Goal: Submit feedback/report problem

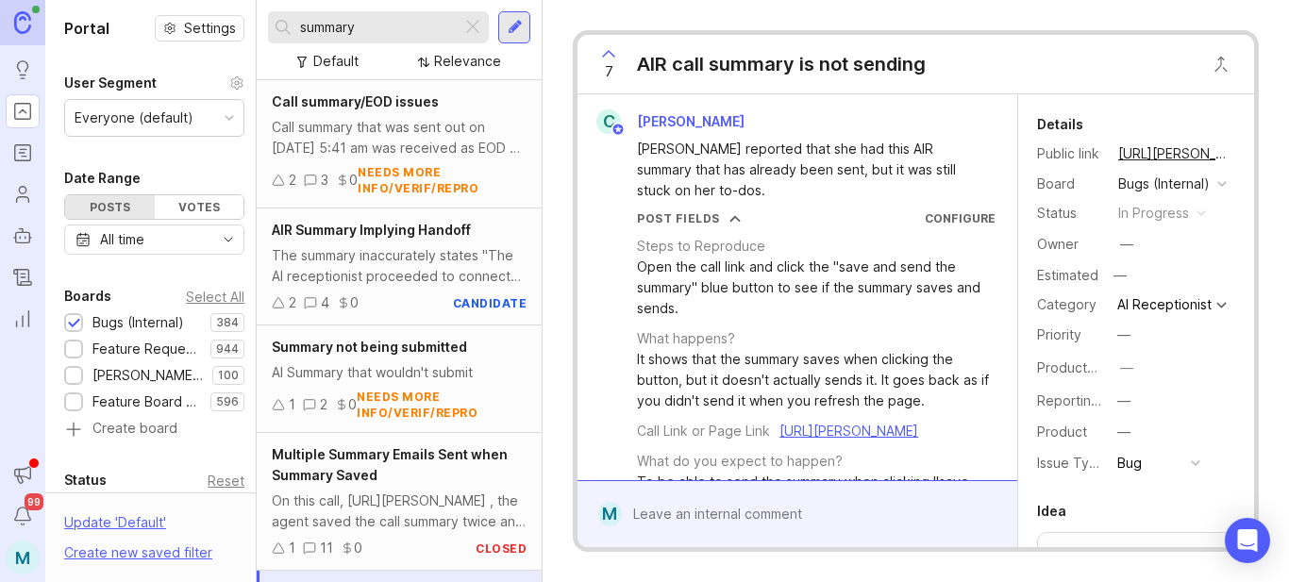
scroll to position [5590, 0]
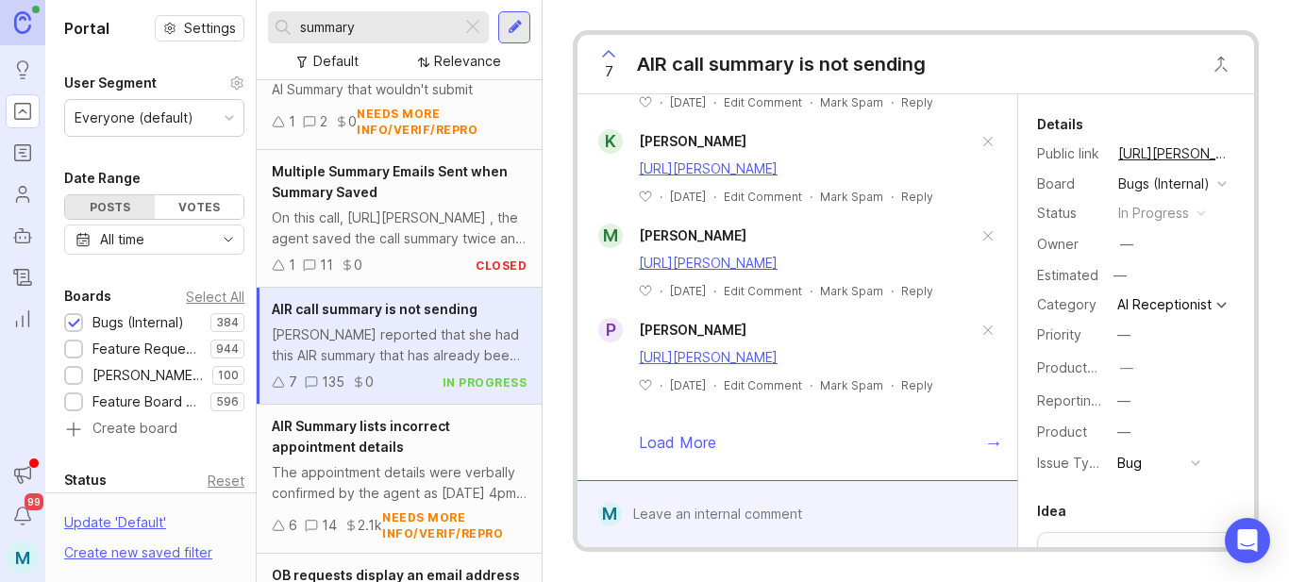
click at [392, 28] on input "summary" at bounding box center [377, 27] width 154 height 21
drag, startPoint x: 392, startPoint y: 28, endPoint x: 260, endPoint y: 18, distance: 131.6
click at [260, 18] on div "summary Default Relevance" at bounding box center [399, 40] width 285 height 80
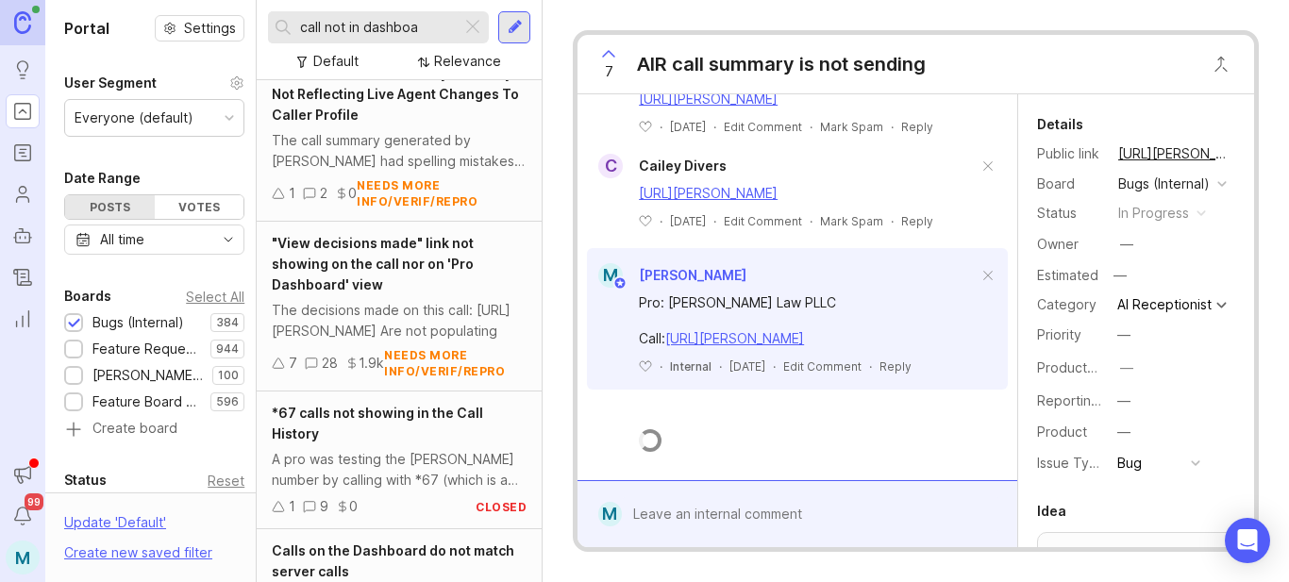
scroll to position [5590, 0]
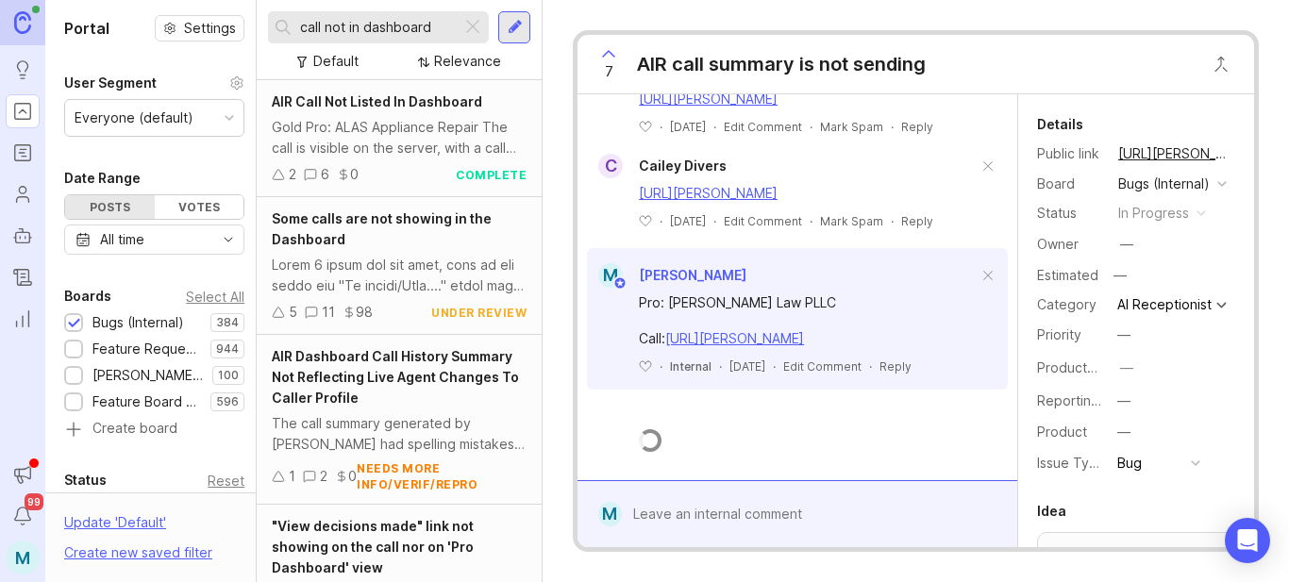
scroll to position [5590, 0]
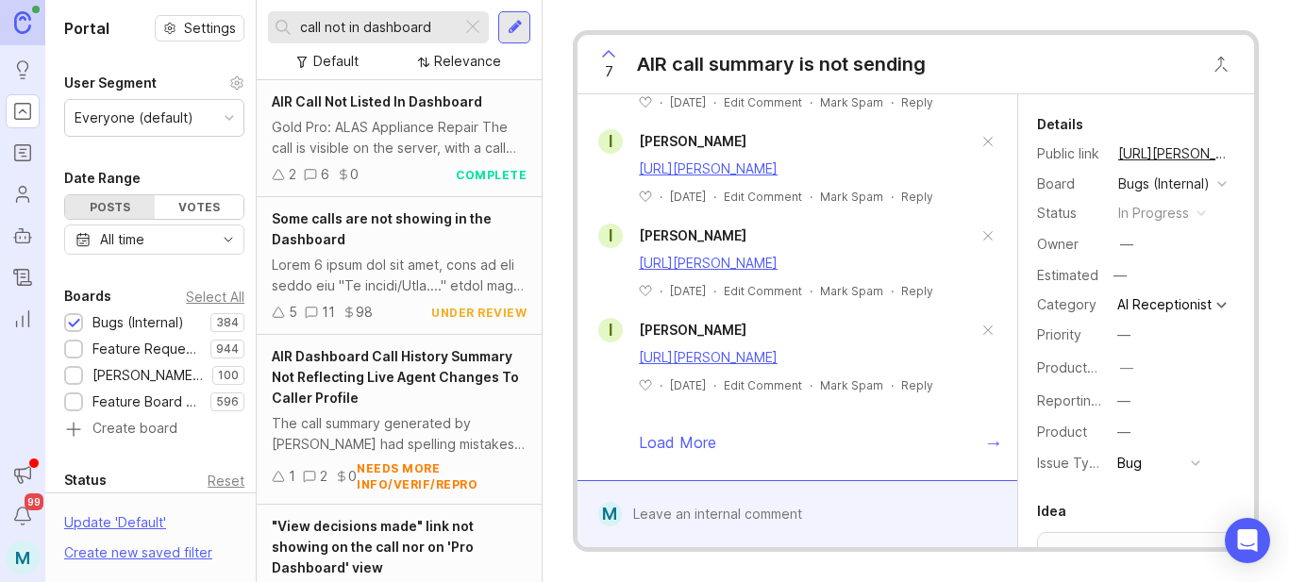
click at [298, 20] on div "call not in dashboard" at bounding box center [364, 27] width 193 height 32
click at [303, 30] on input "call not in dashboard" at bounding box center [377, 27] width 154 height 21
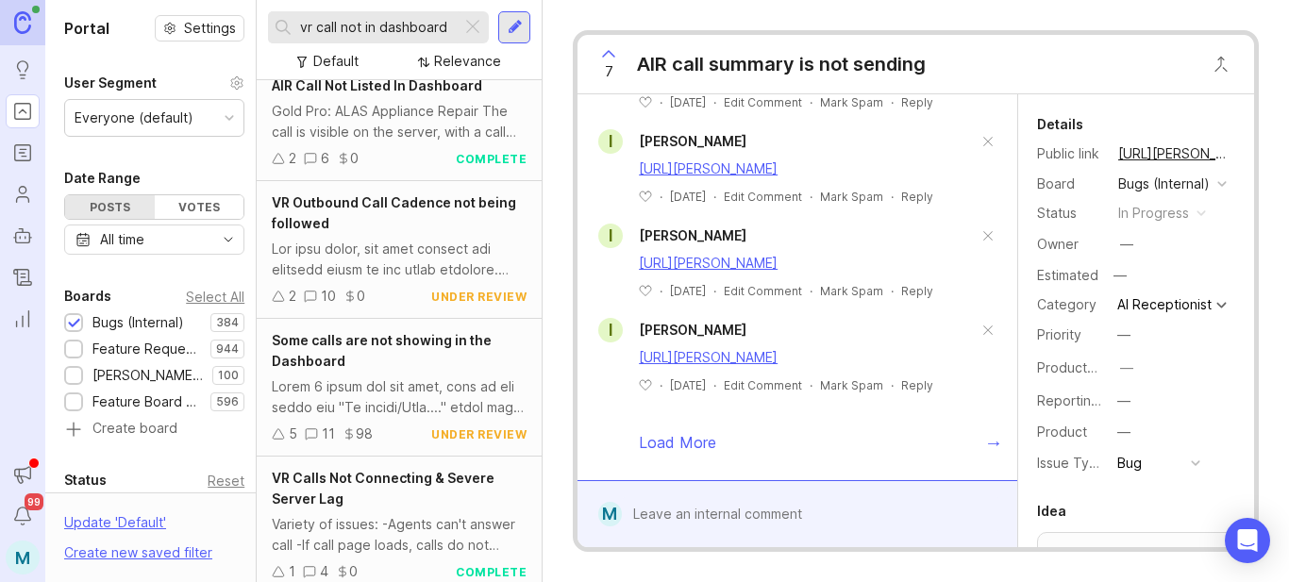
scroll to position [189, 0]
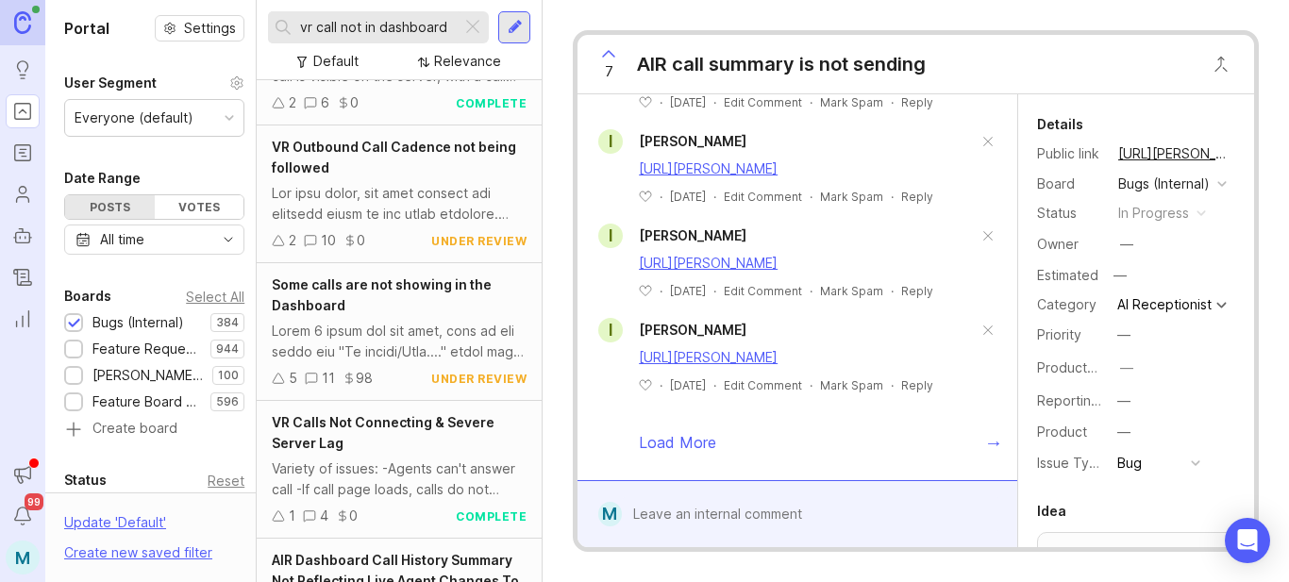
type input "vr call not in dashboard"
click at [364, 283] on span "Some calls are not showing in the Dashboard" at bounding box center [382, 295] width 220 height 37
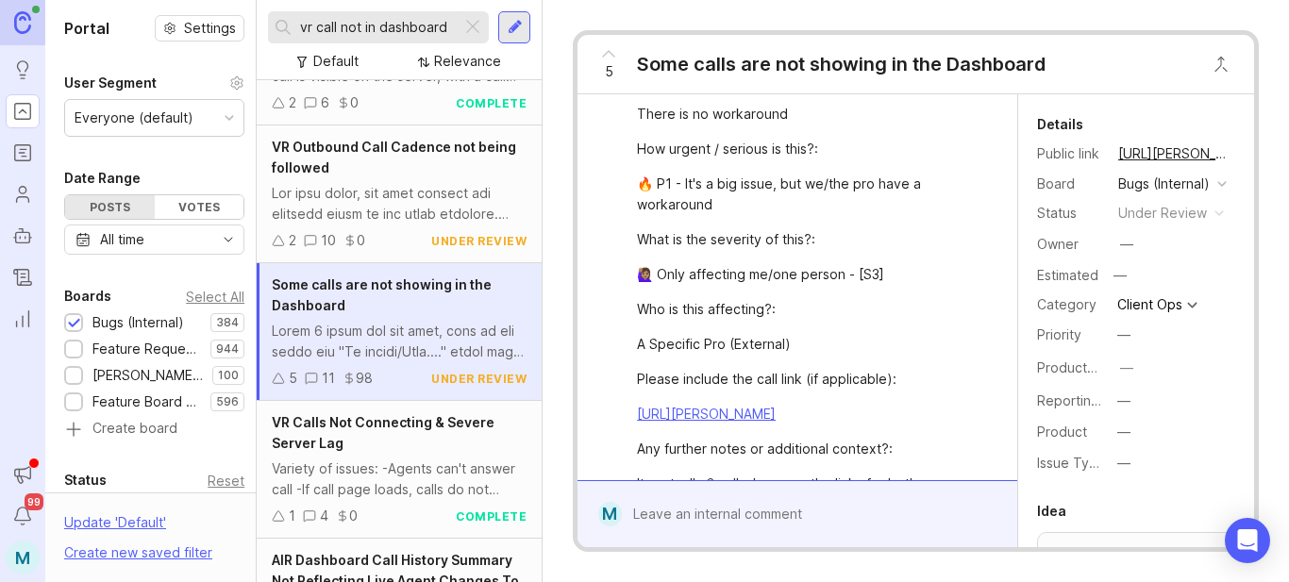
scroll to position [944, 0]
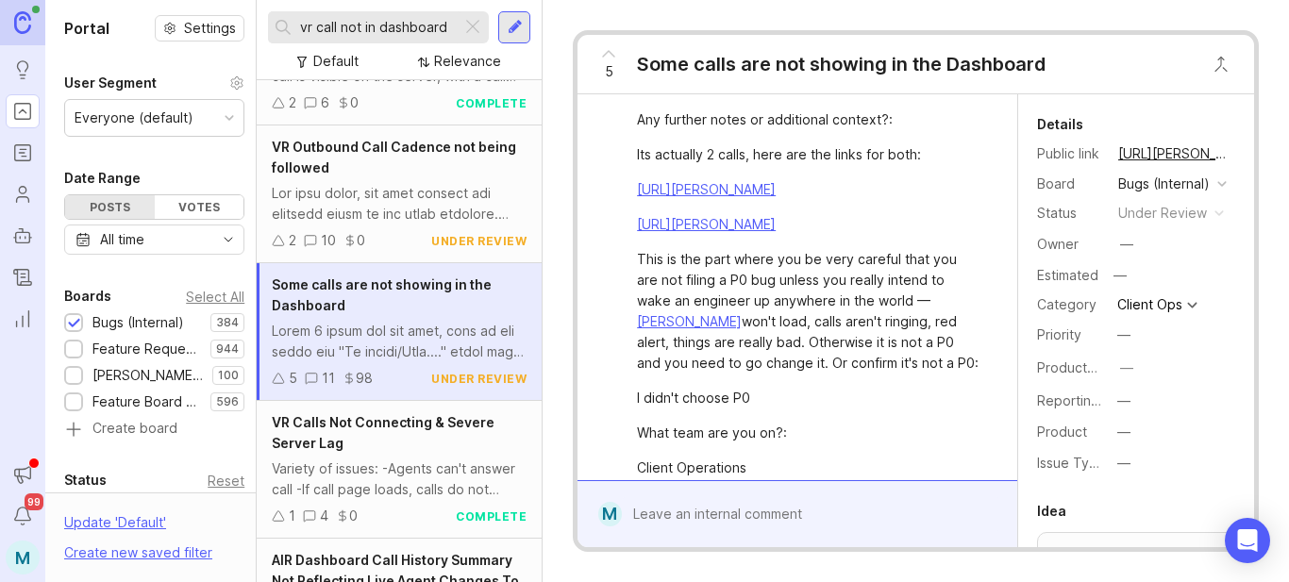
click at [789, 510] on div at bounding box center [811, 514] width 378 height 36
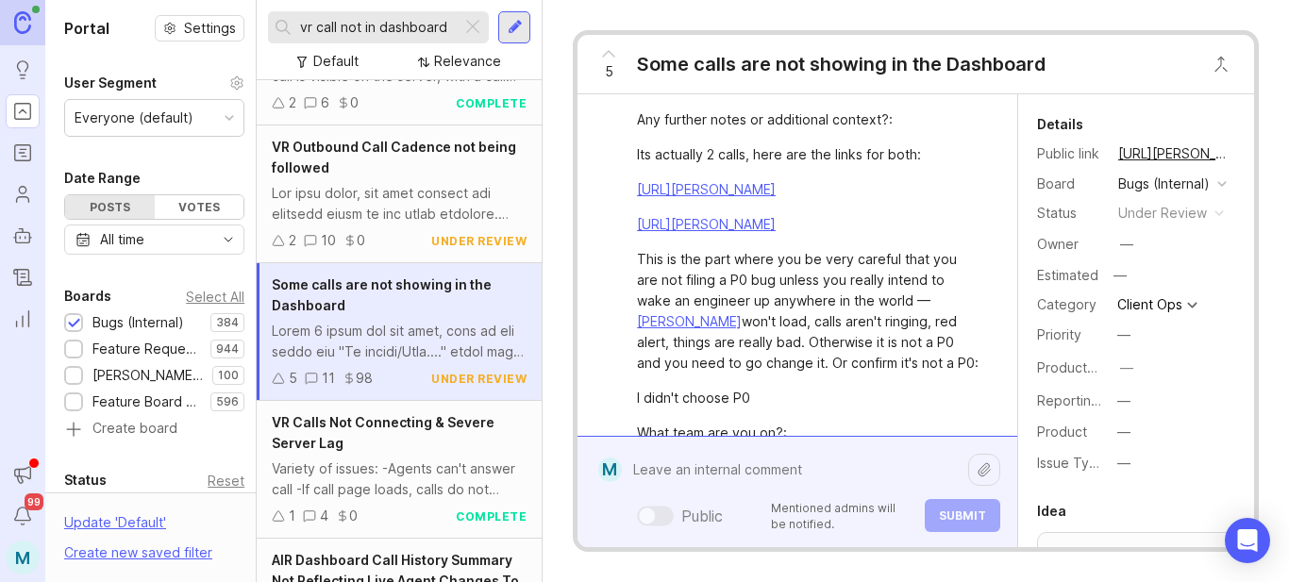
paste textarea "The Law Office of [PERSON_NAME], PLLC"
paste textarea "[URL][PERSON_NAME]"
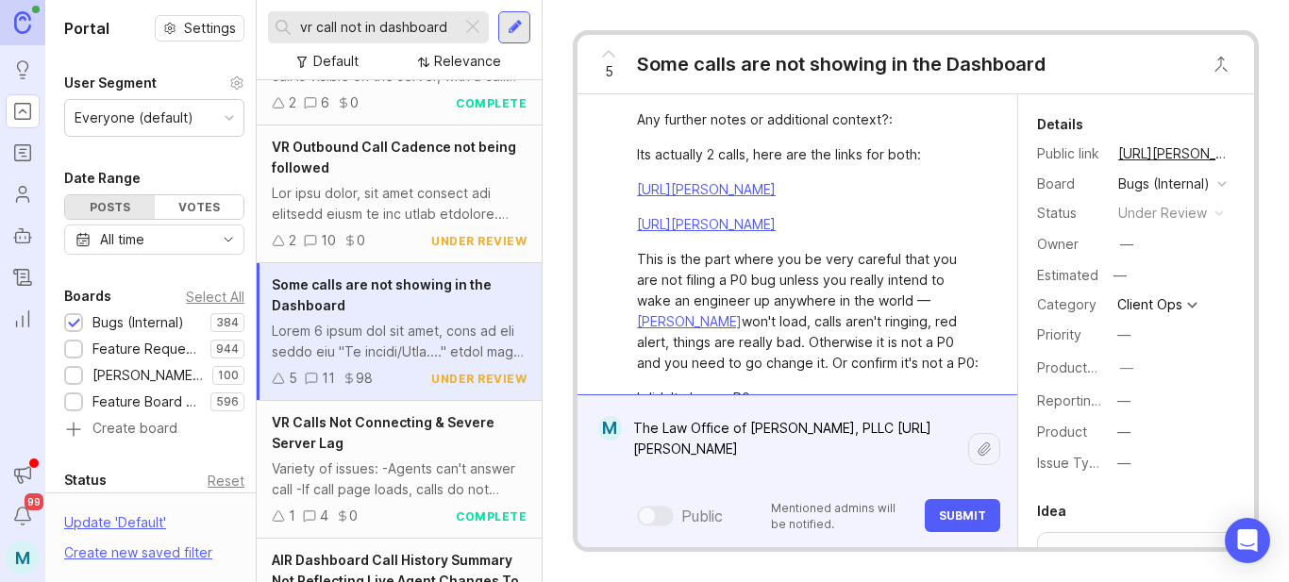
type textarea "The Law Office of [PERSON_NAME], PLLC [URL][PERSON_NAME]"
click at [977, 526] on button "Submit" at bounding box center [963, 515] width 76 height 33
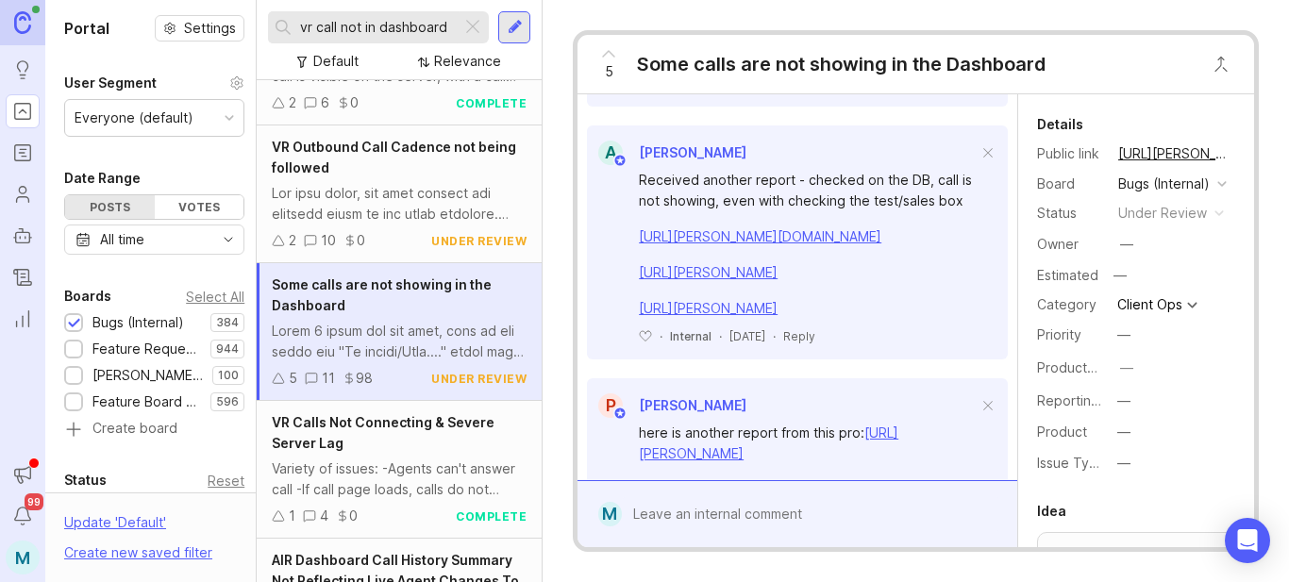
scroll to position [1888, 0]
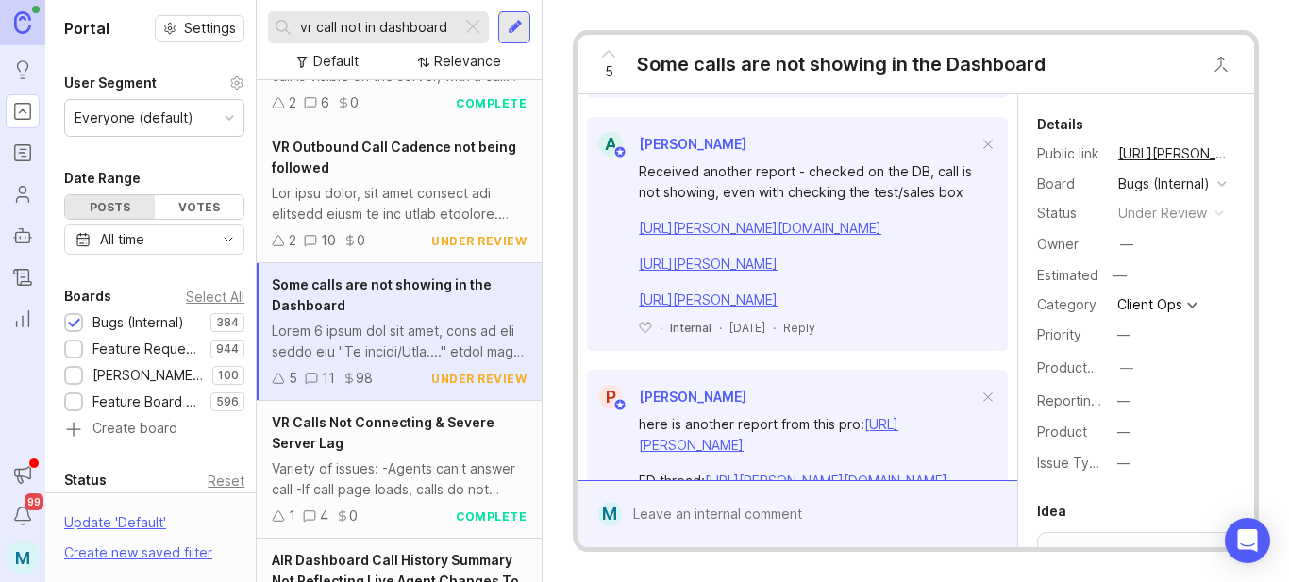
click at [608, 67] on span "5" at bounding box center [609, 71] width 8 height 21
click at [1235, 158] on button "copy icon" at bounding box center [1248, 154] width 26 height 26
